Goal: Find specific page/section: Find specific page/section

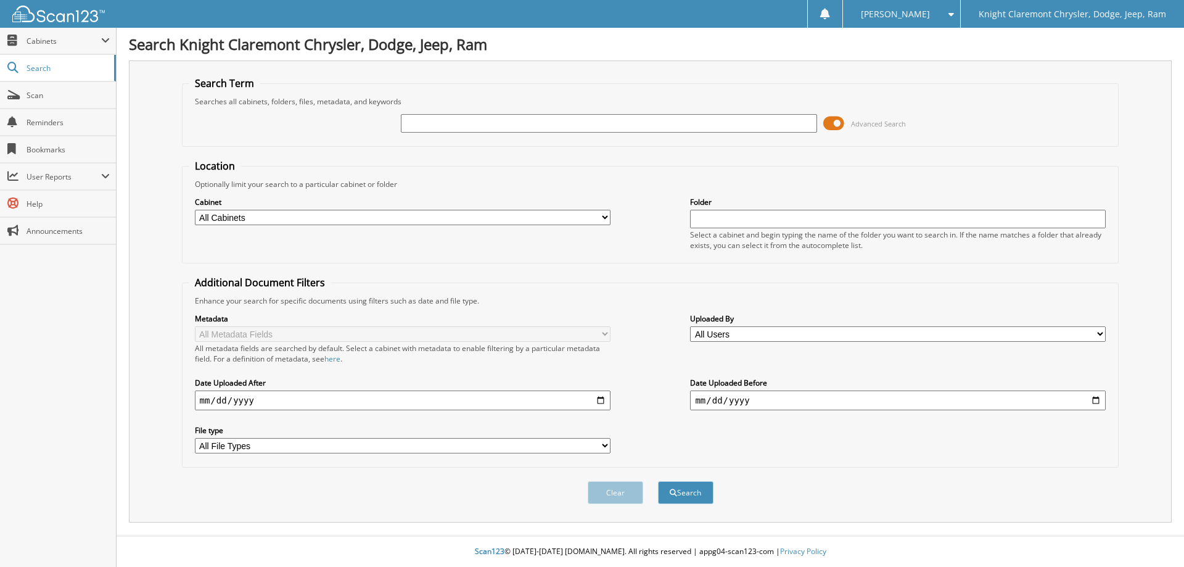
click at [458, 117] on input "text" at bounding box center [609, 123] width 416 height 18
type input "ixta, jennifer"
click at [658, 481] on button "Search" at bounding box center [685, 492] width 55 height 23
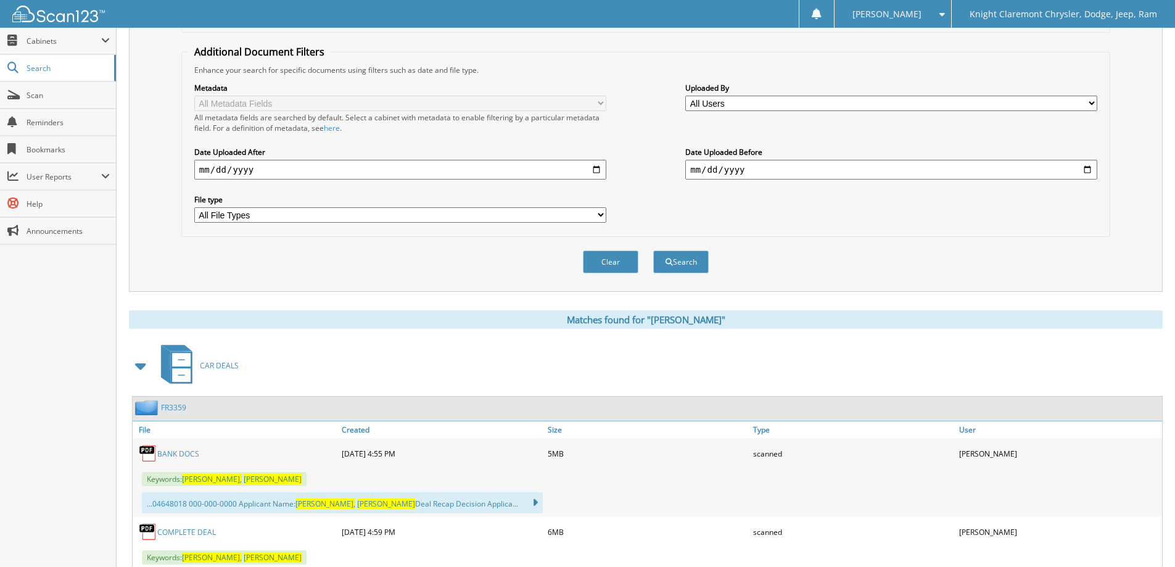
scroll to position [348, 0]
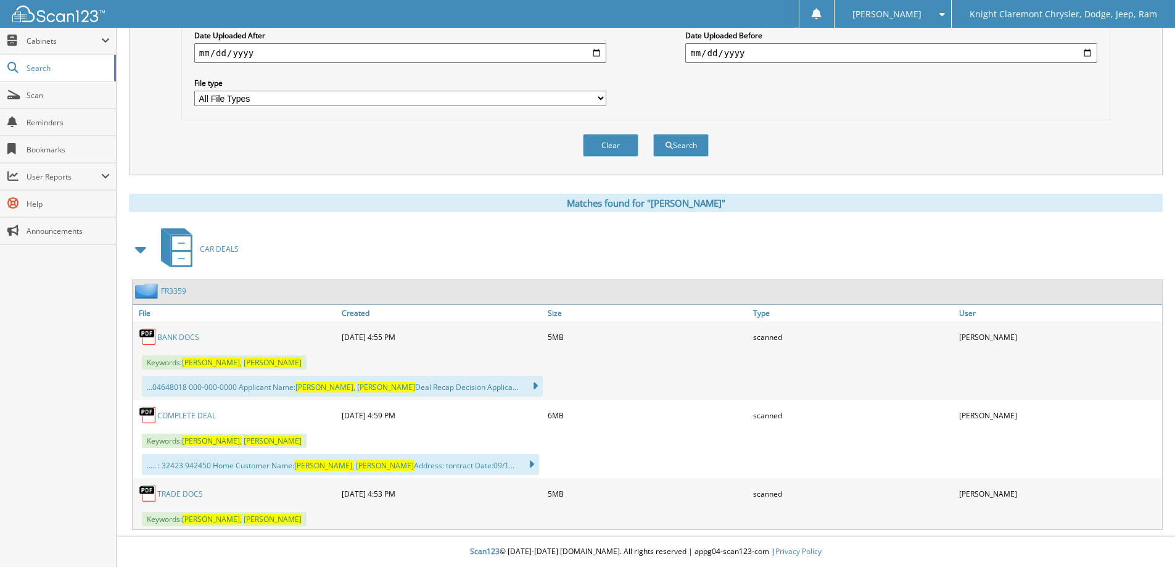
click at [186, 335] on link "BANK DOCS" at bounding box center [178, 337] width 42 height 10
click at [52, 97] on span "Scan" at bounding box center [68, 95] width 83 height 10
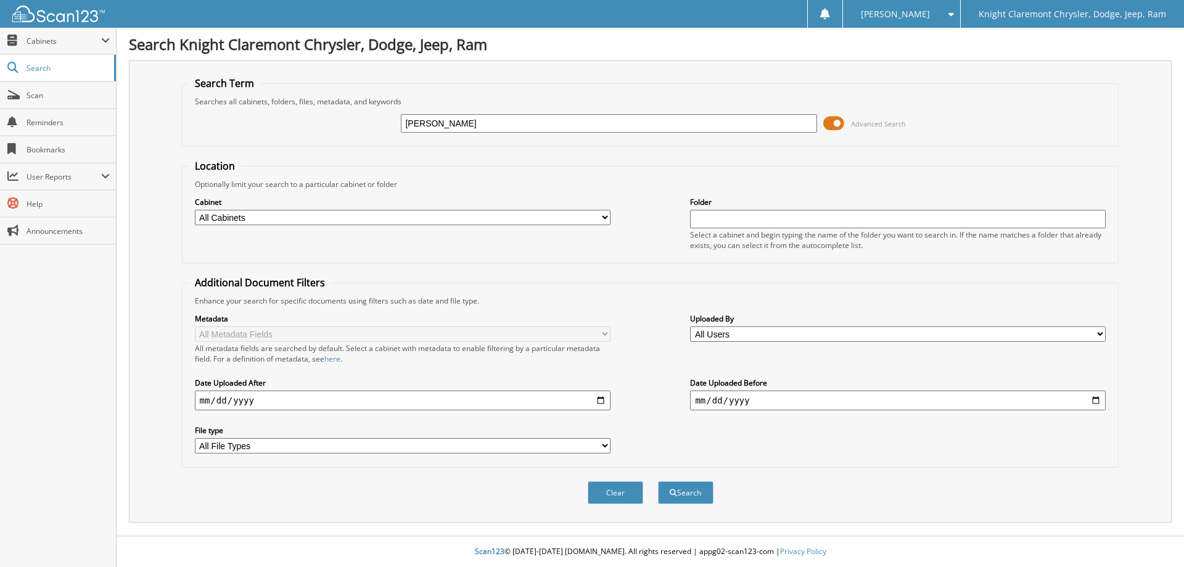
type input "[PERSON_NAME]"
click at [658, 481] on button "Search" at bounding box center [685, 492] width 55 height 23
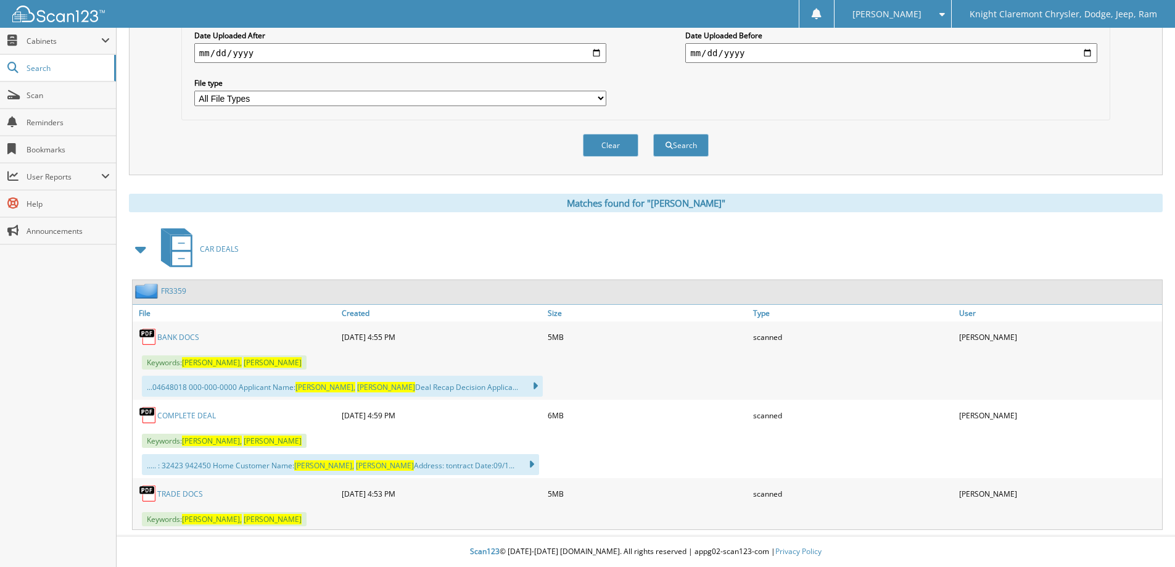
scroll to position [348, 0]
click at [173, 337] on link "BANK DOCS" at bounding box center [178, 337] width 42 height 10
click at [175, 335] on link "BANK DOCS" at bounding box center [178, 337] width 42 height 10
click at [41, 105] on link "Scan" at bounding box center [58, 95] width 116 height 27
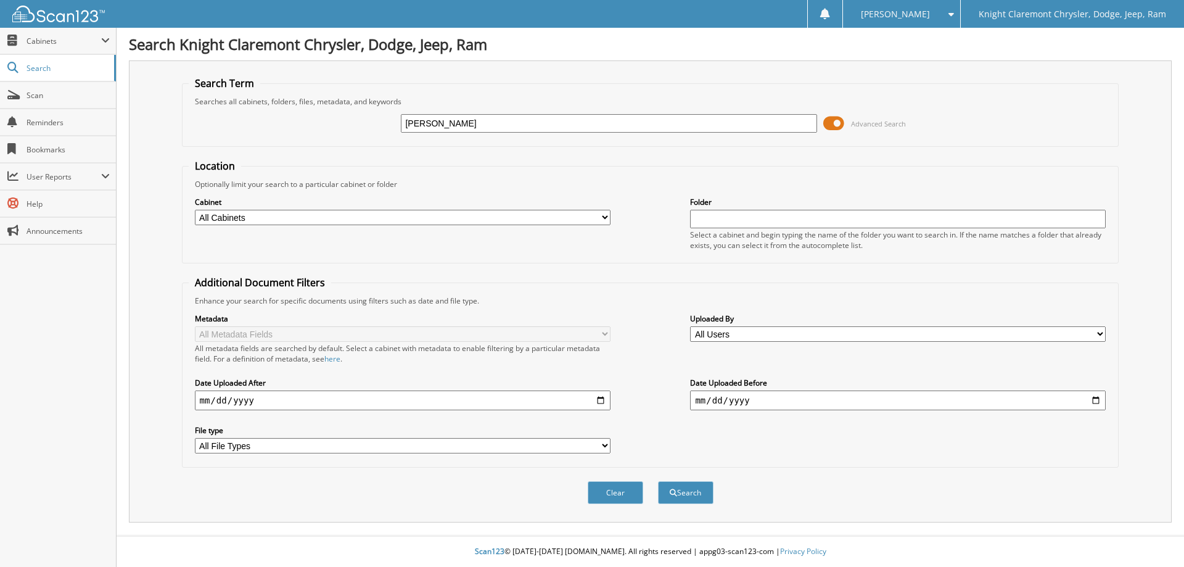
type input "[PERSON_NAME]"
click at [658, 481] on button "Search" at bounding box center [685, 492] width 55 height 23
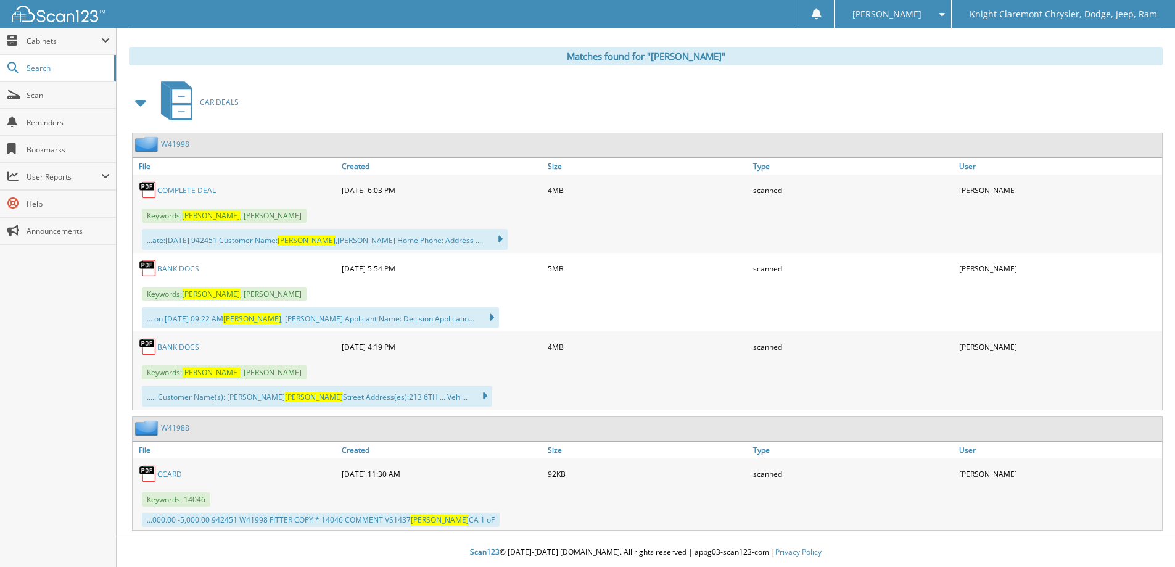
scroll to position [495, 0]
click at [183, 271] on link "BANK DOCS" at bounding box center [178, 268] width 42 height 10
click at [36, 97] on span "Scan" at bounding box center [68, 95] width 83 height 10
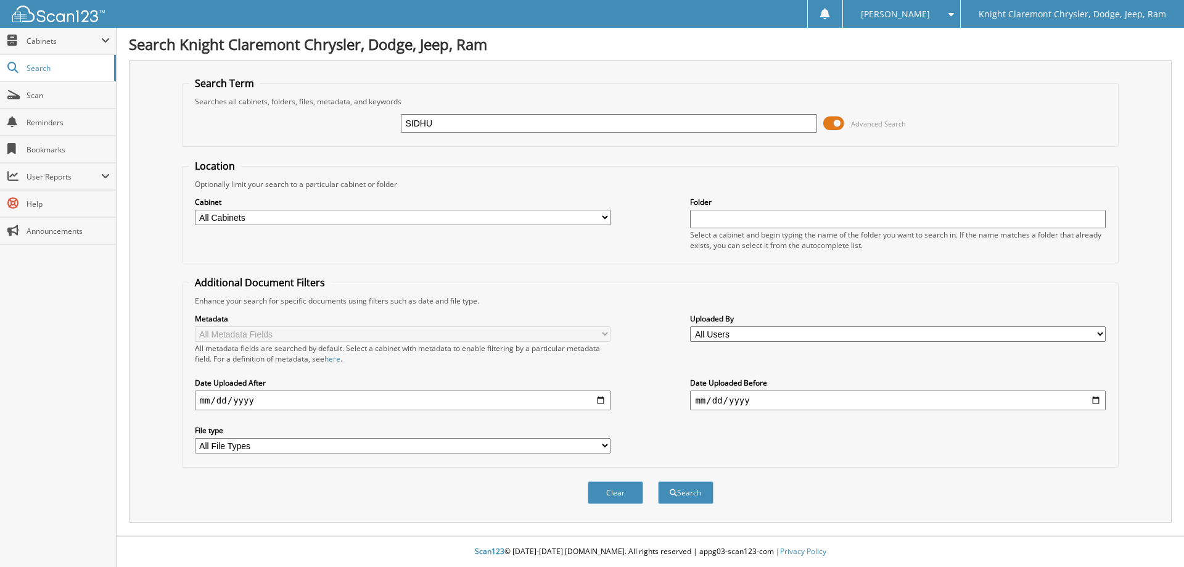
type input "SIDHU"
click at [658, 481] on button "Search" at bounding box center [685, 492] width 55 height 23
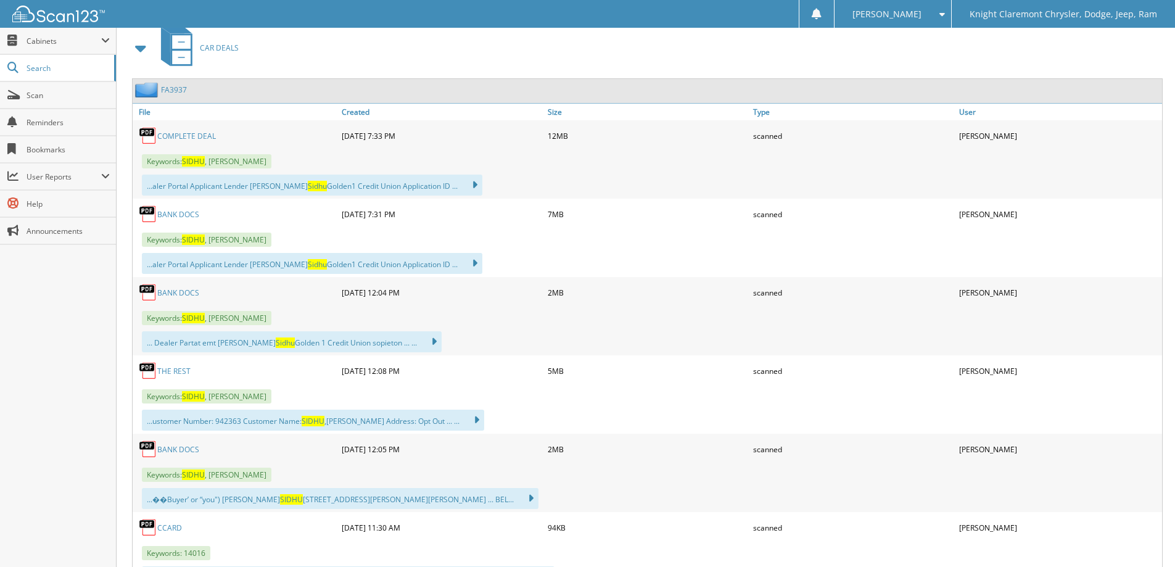
scroll to position [555, 0]
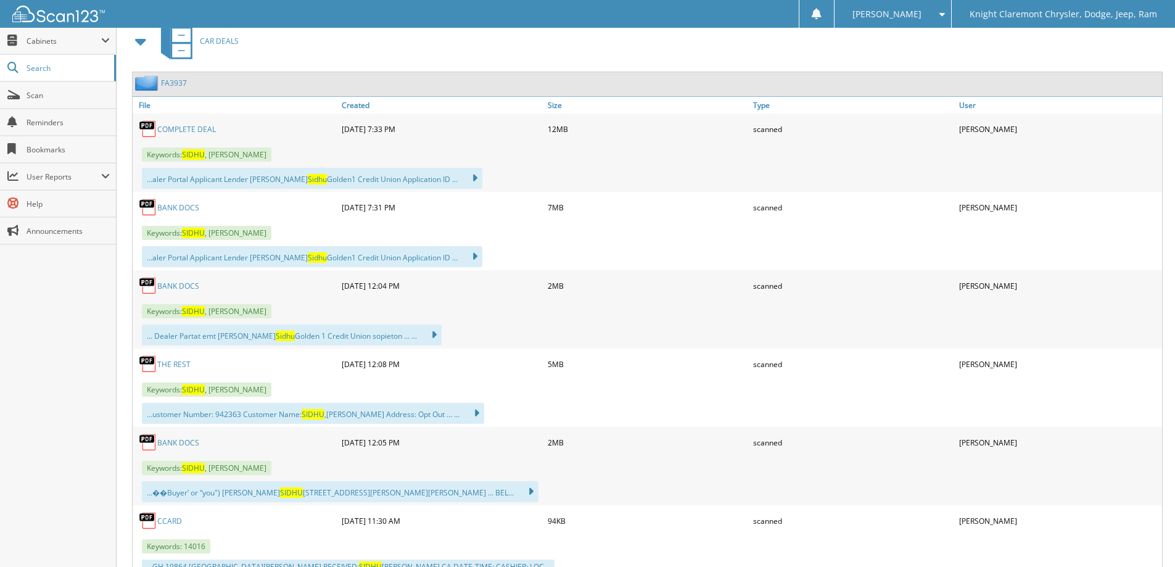
click at [178, 204] on link "BANK DOCS" at bounding box center [178, 207] width 42 height 10
click at [171, 210] on link "BANK DOCS" at bounding box center [178, 207] width 42 height 10
click at [61, 98] on span "Scan" at bounding box center [68, 95] width 83 height 10
